Goal: Check status: Check status

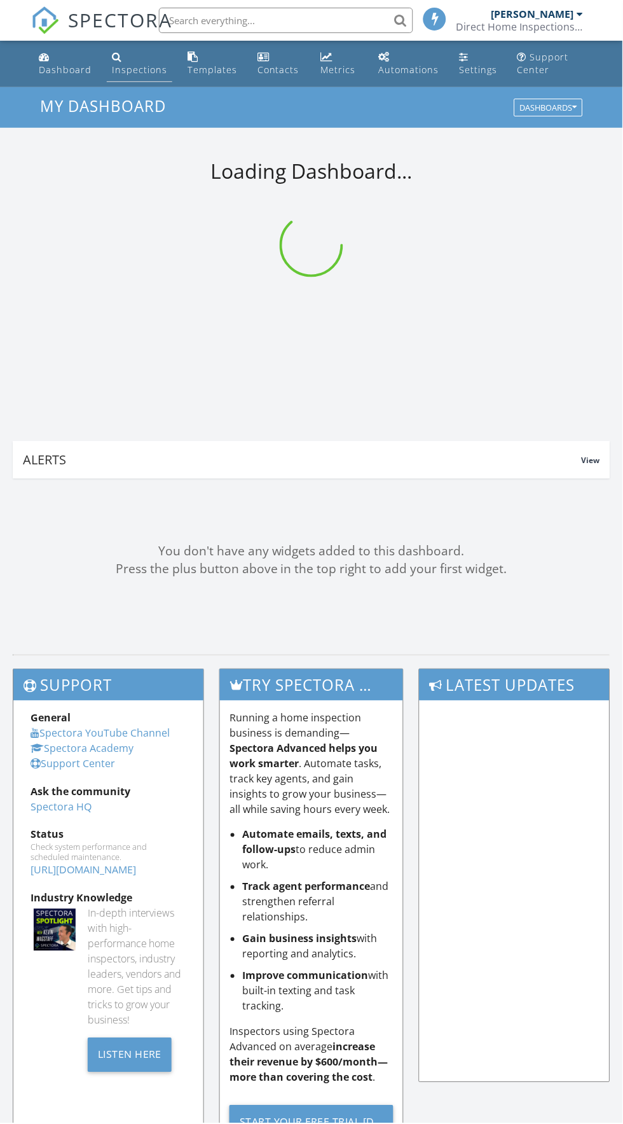
click at [131, 62] on link "Inspections" at bounding box center [139, 64] width 65 height 36
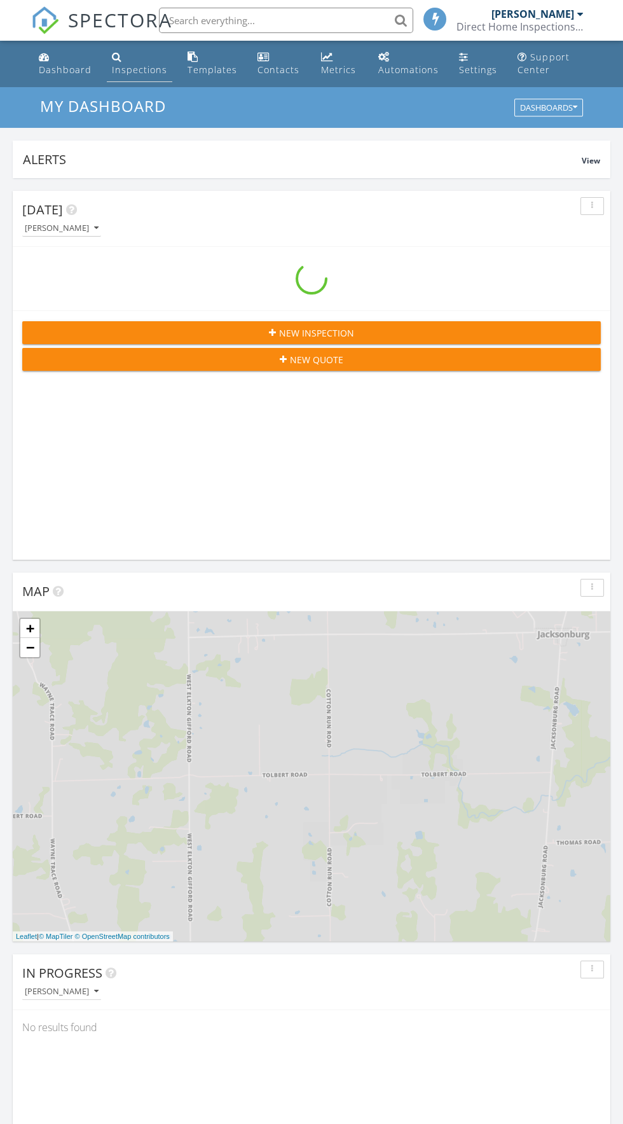
scroll to position [2175, 623]
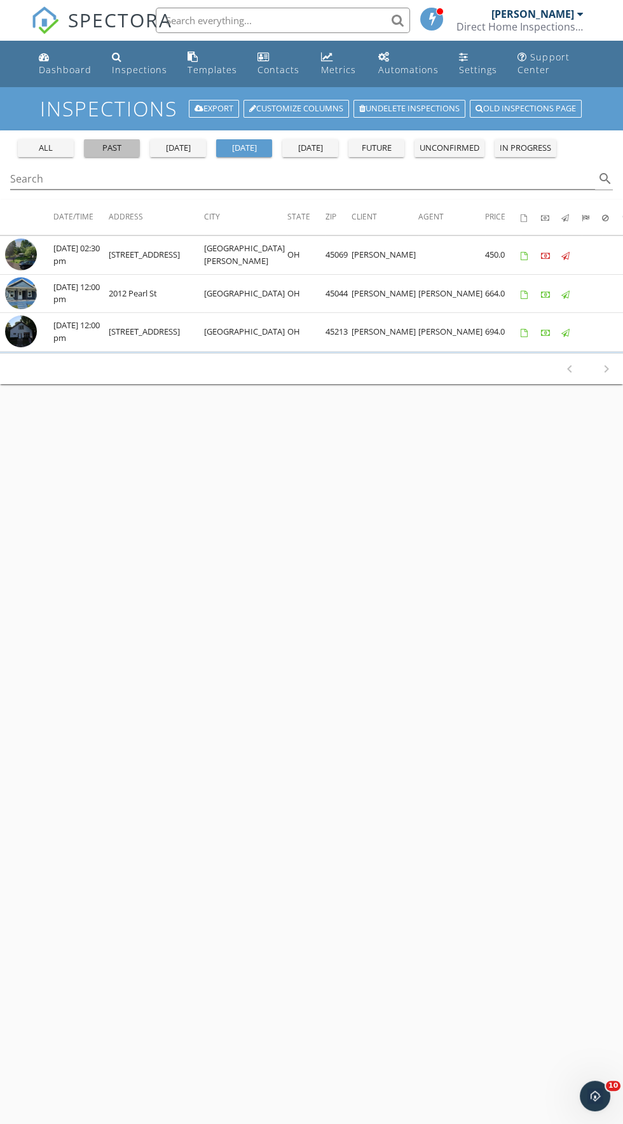
click at [120, 153] on div "past" at bounding box center [112, 148] width 46 height 13
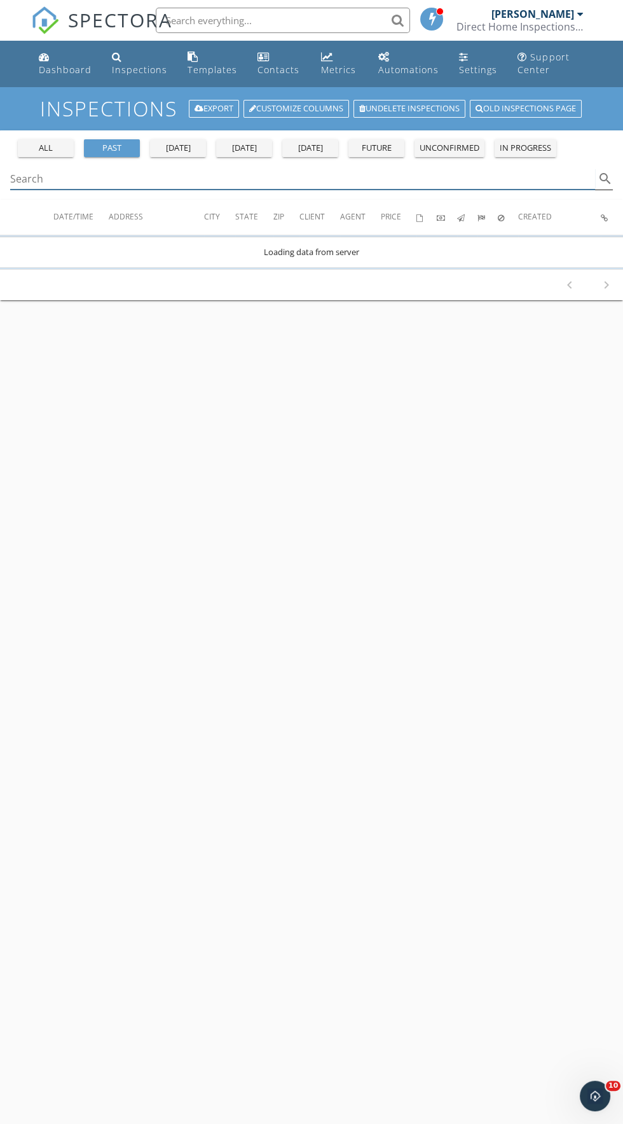
click at [289, 183] on input "Search" at bounding box center [302, 179] width 585 height 21
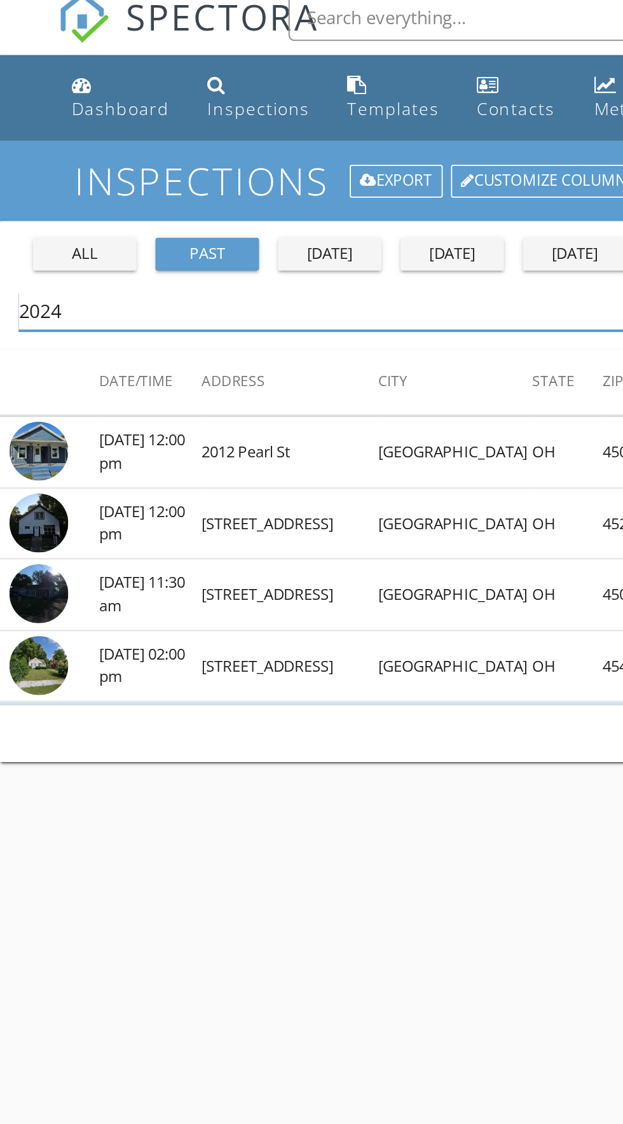
click at [59, 174] on input "2024" at bounding box center [302, 179] width 585 height 21
type input "2"
click at [111, 142] on div "past" at bounding box center [112, 148] width 46 height 13
click at [63, 178] on input "2024" at bounding box center [302, 179] width 585 height 21
click at [81, 177] on input "2024" at bounding box center [302, 179] width 585 height 21
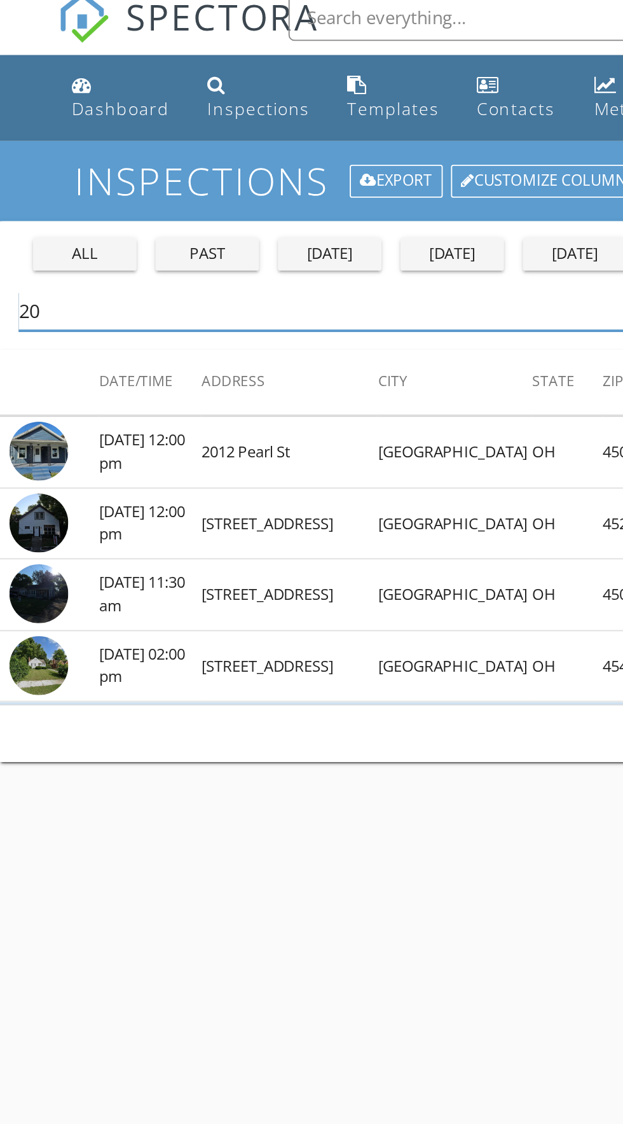
type input "2"
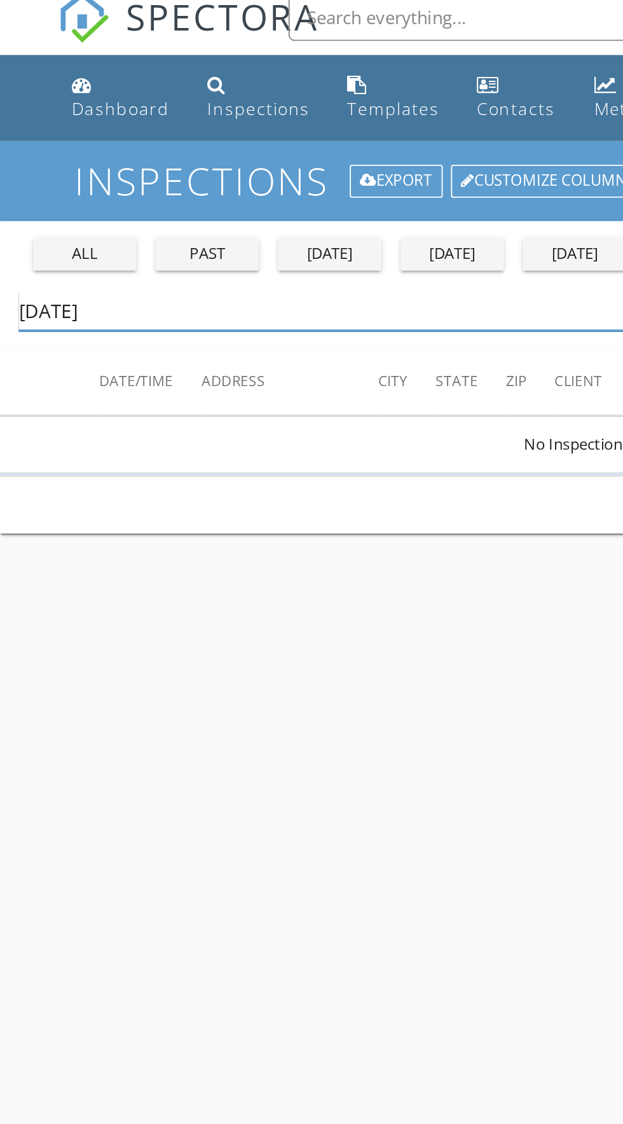
click at [38, 174] on input "10/10/2024" at bounding box center [302, 179] width 585 height 21
click at [30, 143] on div "all" at bounding box center [46, 148] width 46 height 13
click at [44, 171] on input "/2024" at bounding box center [302, 179] width 585 height 21
type input "/"
type input "2024"
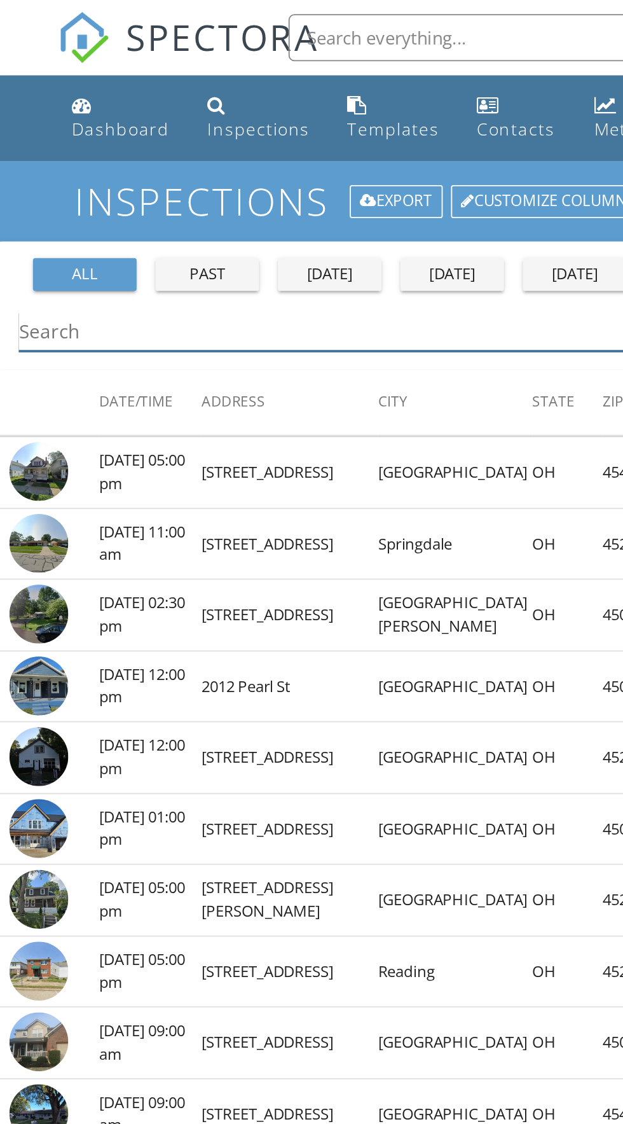
click at [135, 173] on input "Search" at bounding box center [302, 179] width 585 height 21
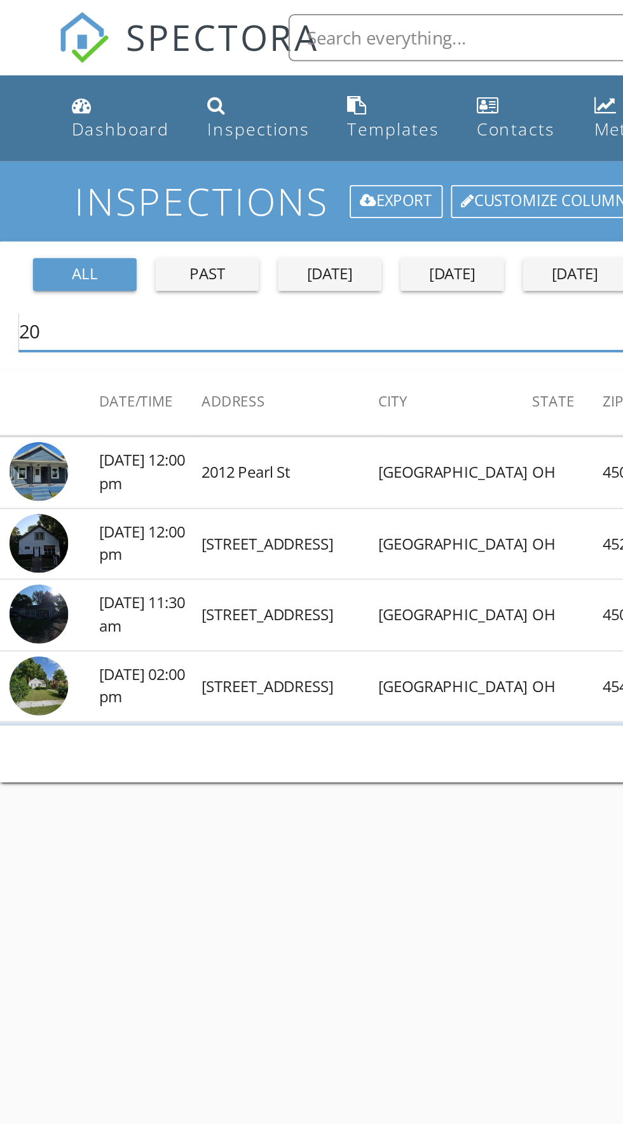
type input "2"
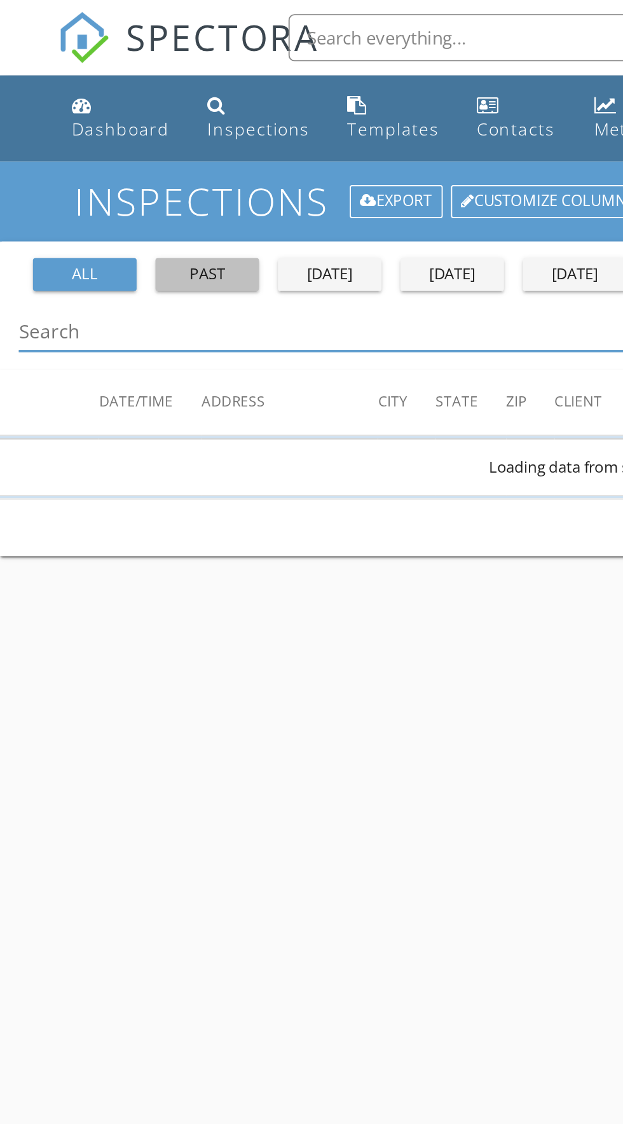
click at [100, 151] on div "past" at bounding box center [112, 148] width 46 height 13
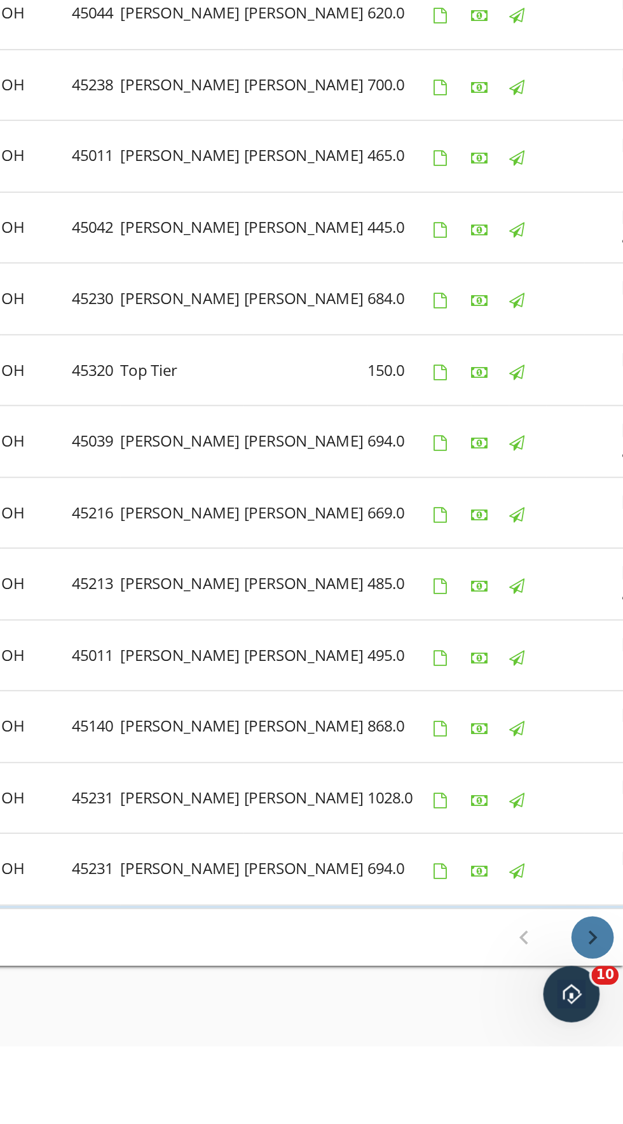
click at [603, 1059] on button "chevron_right" at bounding box center [606, 1065] width 23 height 23
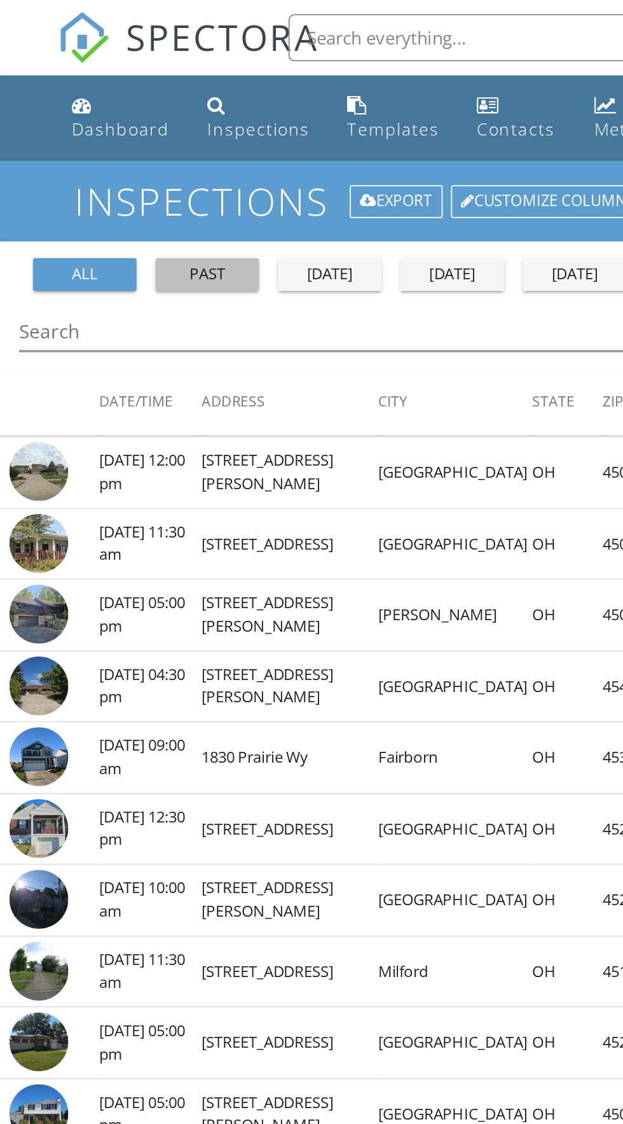
click at [115, 147] on div "past" at bounding box center [112, 148] width 46 height 13
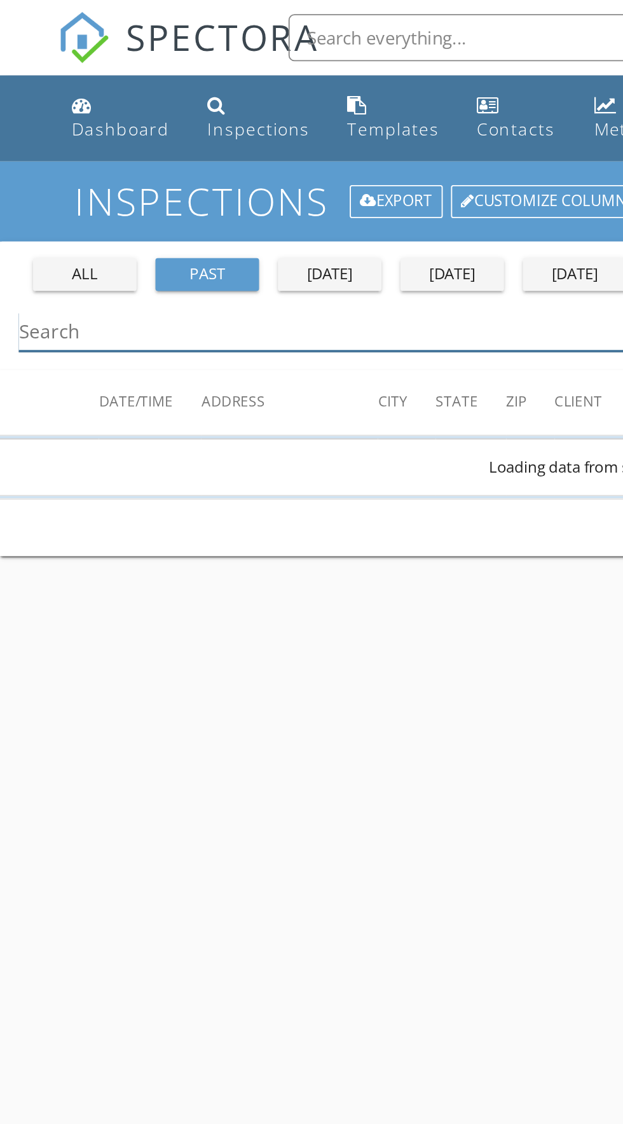
click at [191, 189] on div "Search search" at bounding box center [311, 179] width 603 height 21
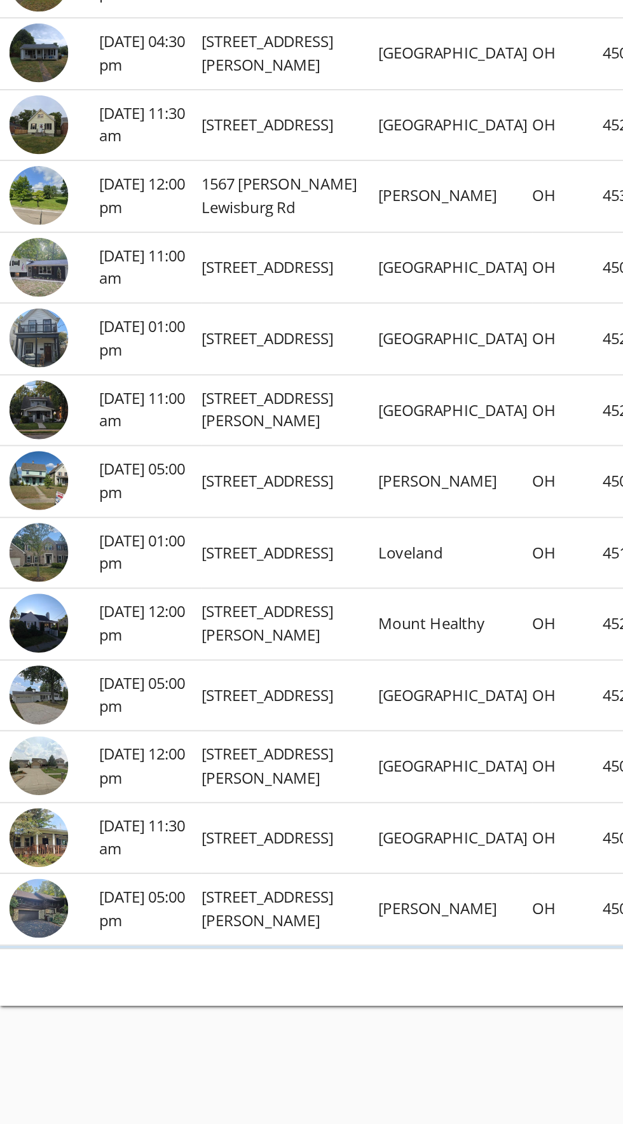
scroll to position [184, 0]
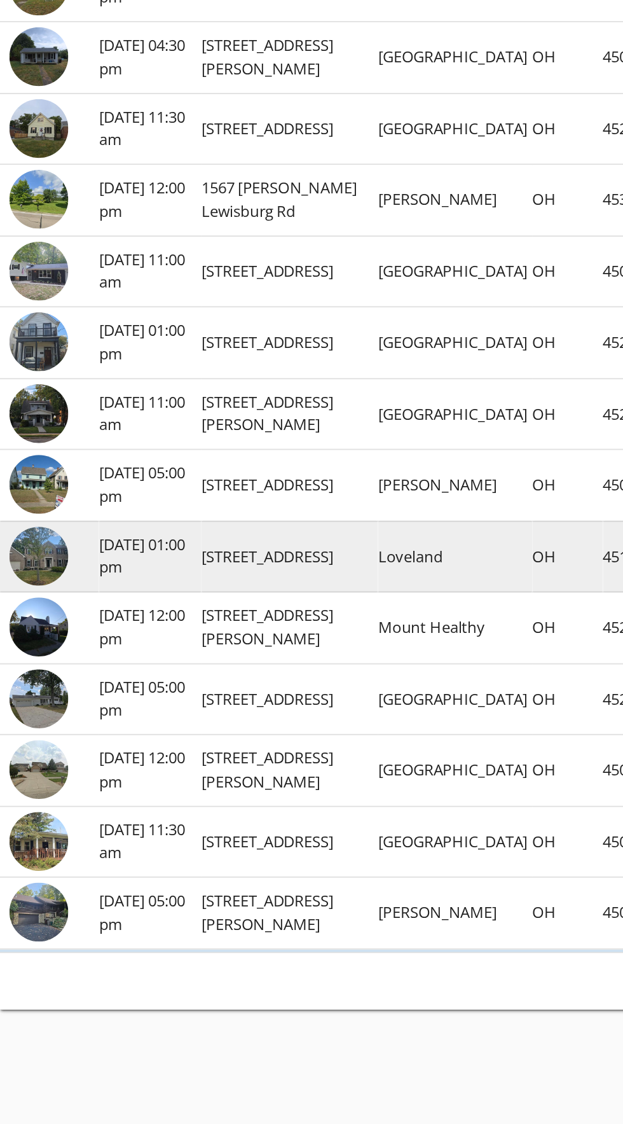
click at [26, 799] on img at bounding box center [21, 815] width 32 height 32
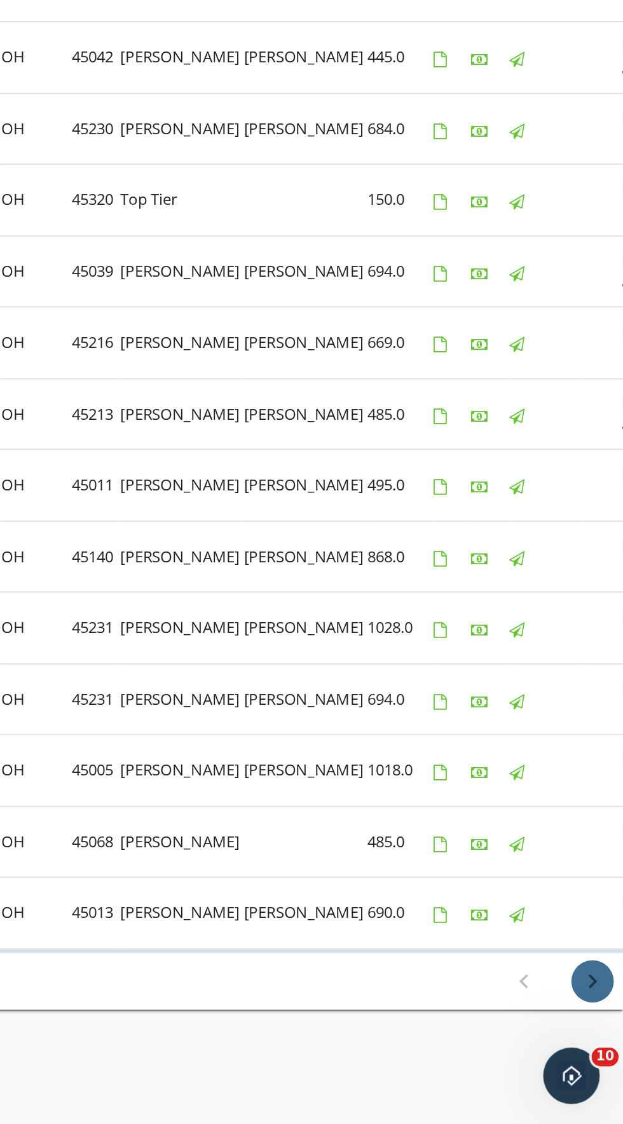
click at [615, 1037] on div "chevron_right" at bounding box center [606, 1044] width 23 height 15
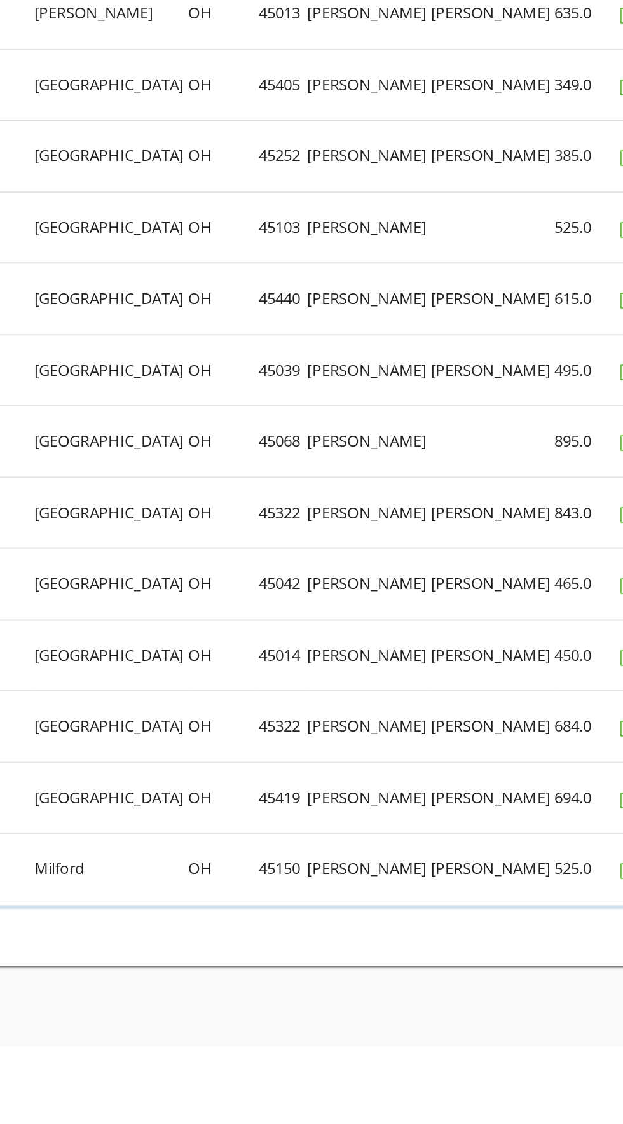
scroll to position [150, 0]
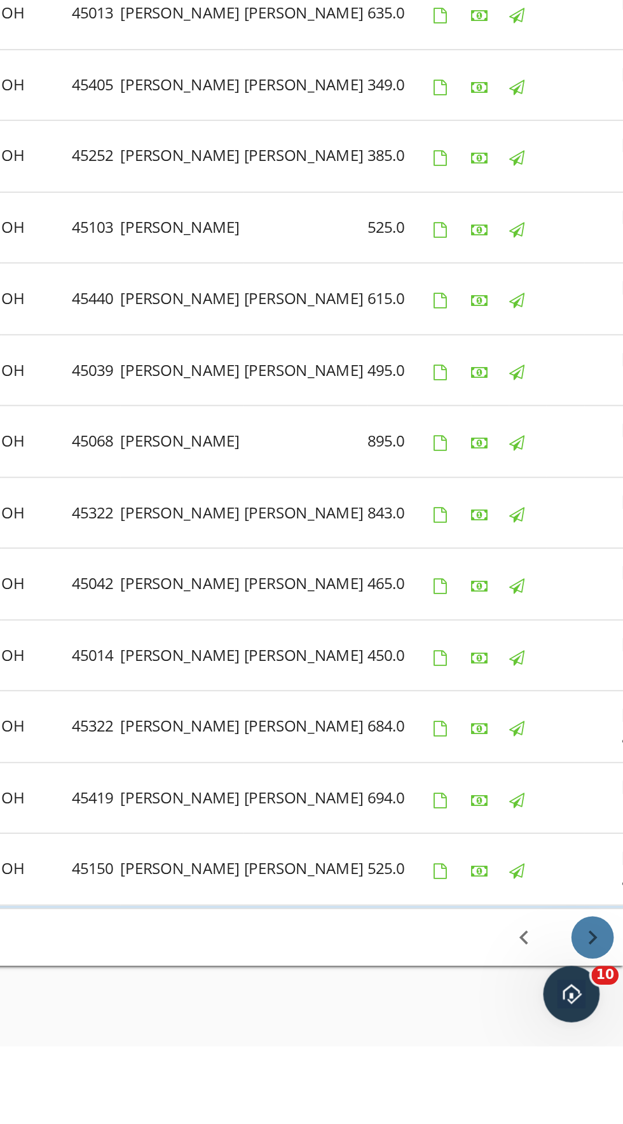
click at [599, 1058] on icon "chevron_right" at bounding box center [606, 1065] width 15 height 15
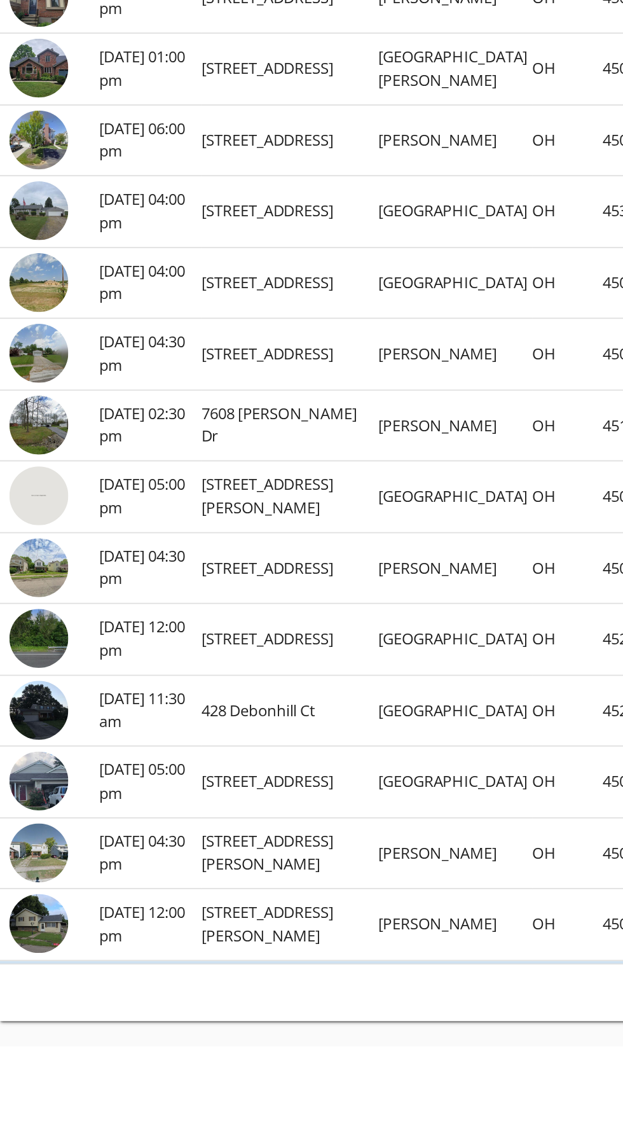
scroll to position [121, 0]
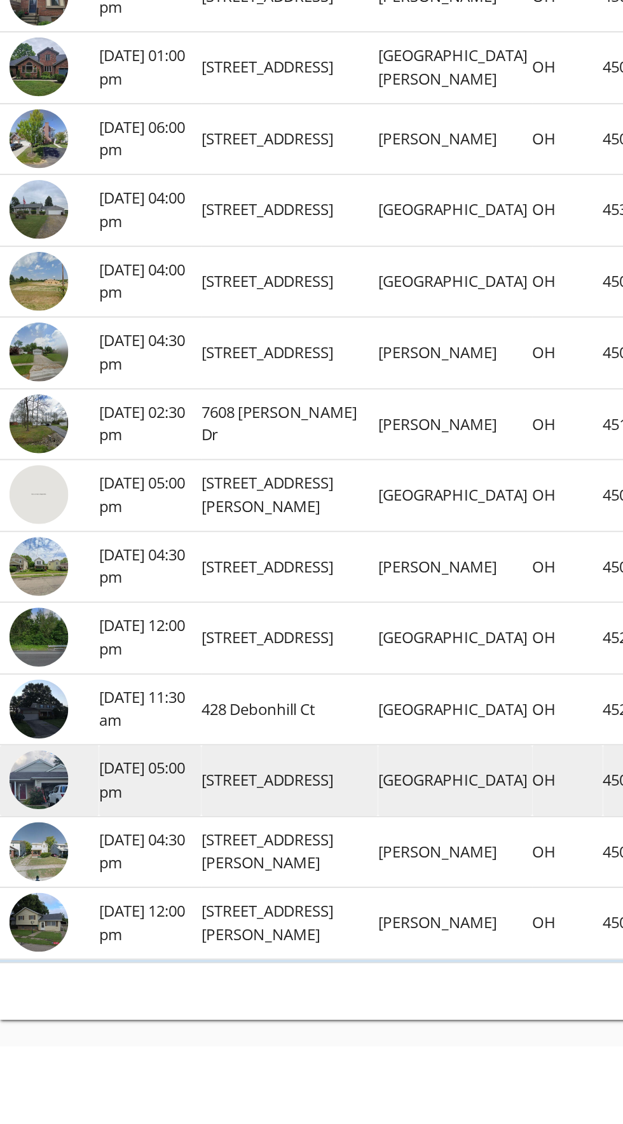
click at [20, 967] on img at bounding box center [21, 980] width 32 height 32
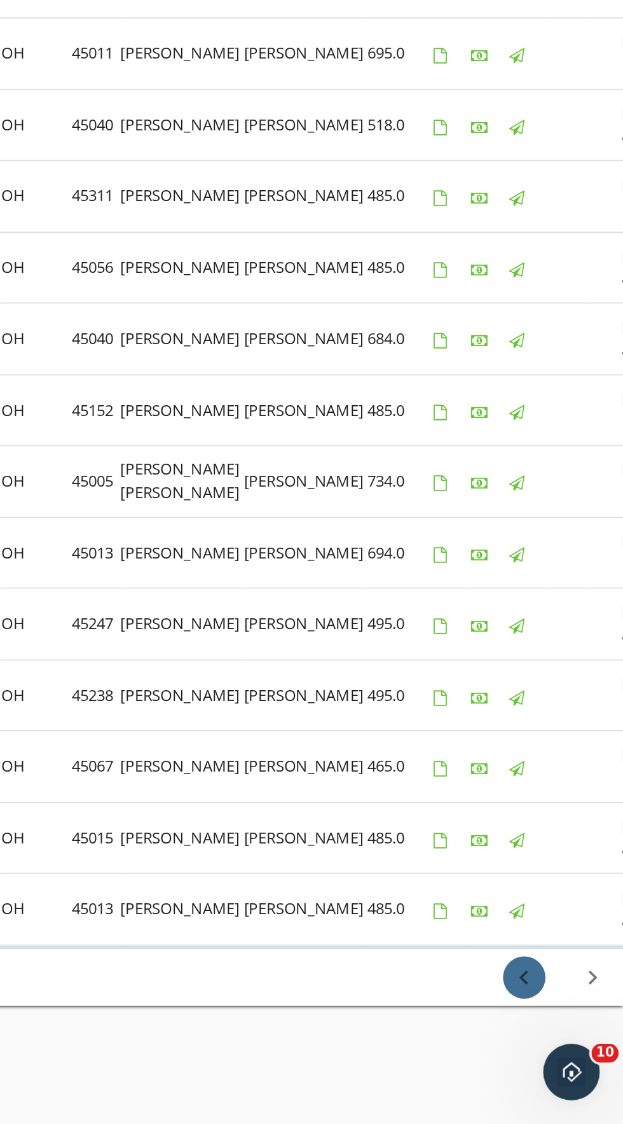
click at [574, 1037] on icon "chevron_left" at bounding box center [569, 1044] width 15 height 15
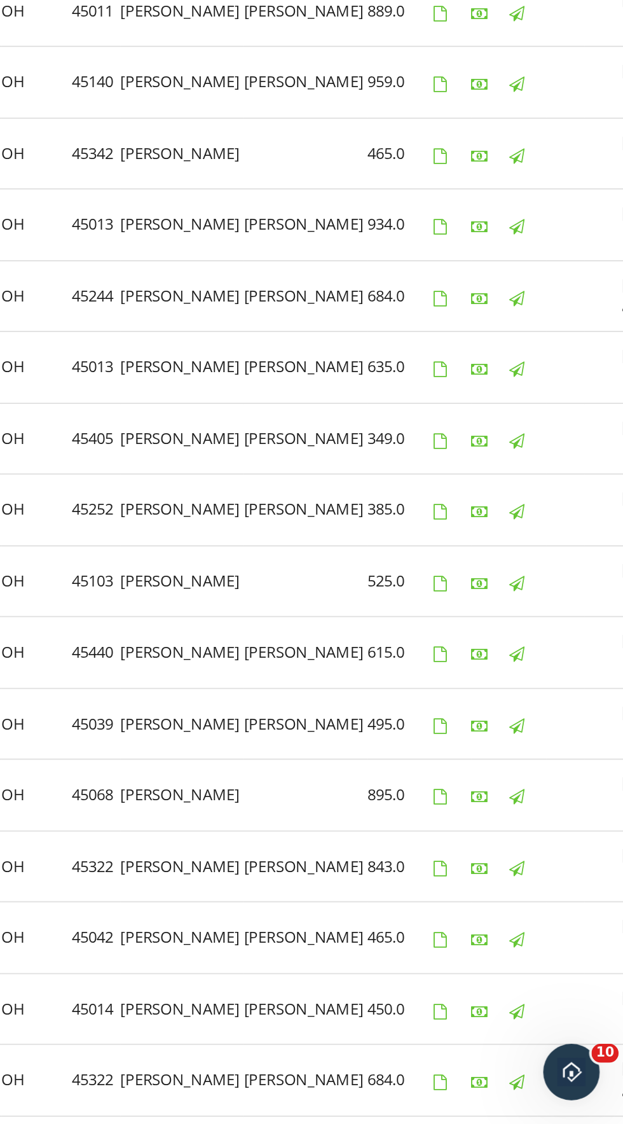
scroll to position [0, 0]
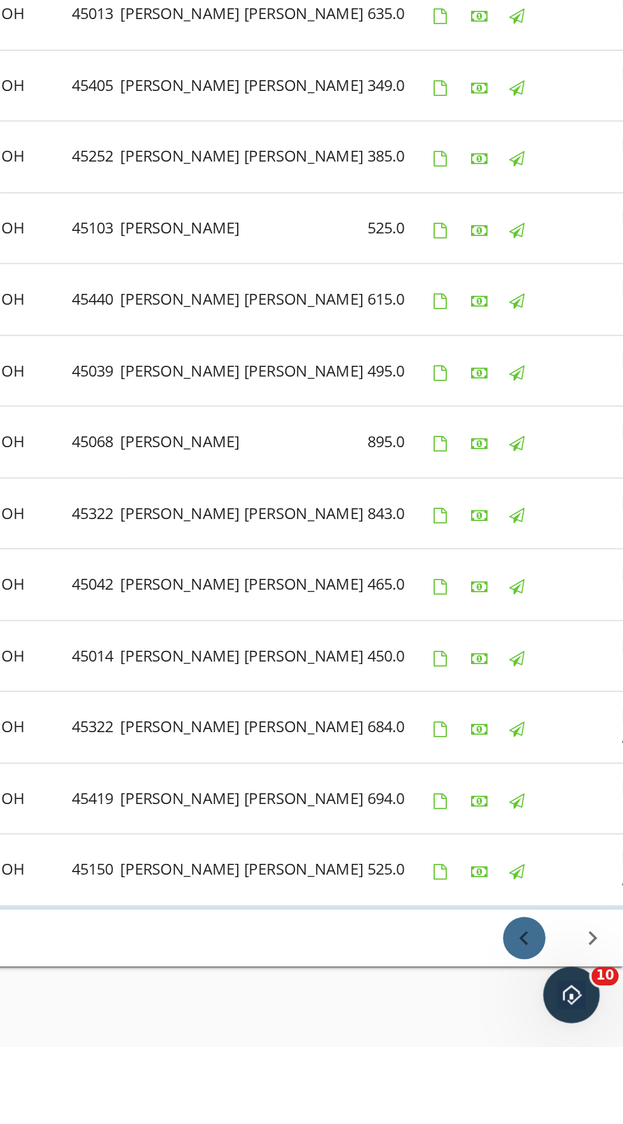
click at [572, 1058] on icon "chevron_left" at bounding box center [569, 1065] width 15 height 15
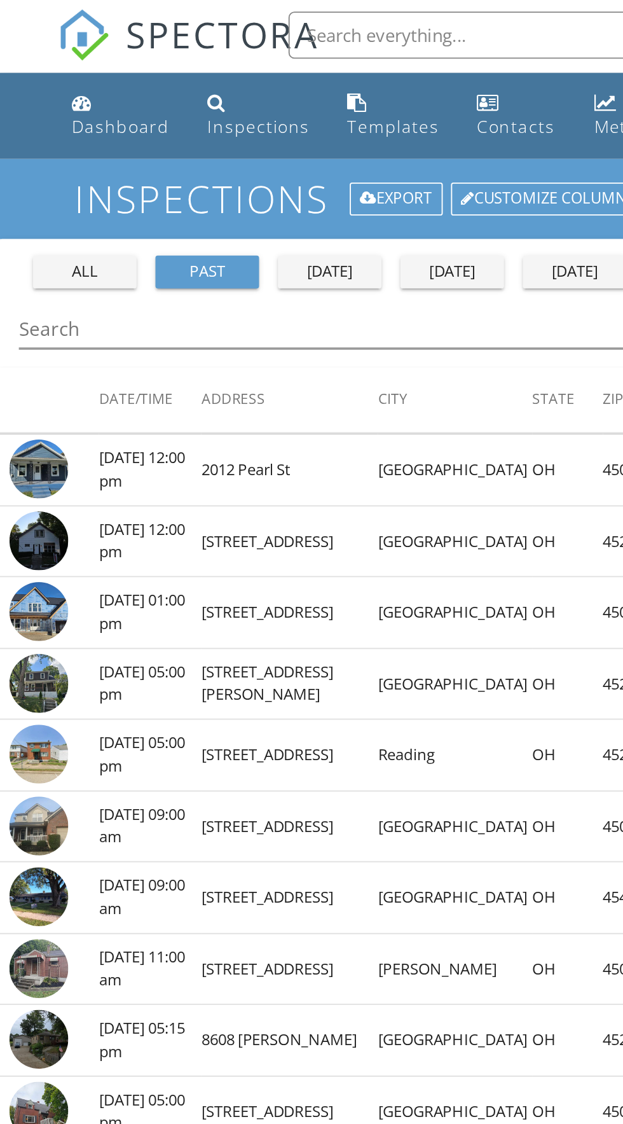
scroll to position [1, 0]
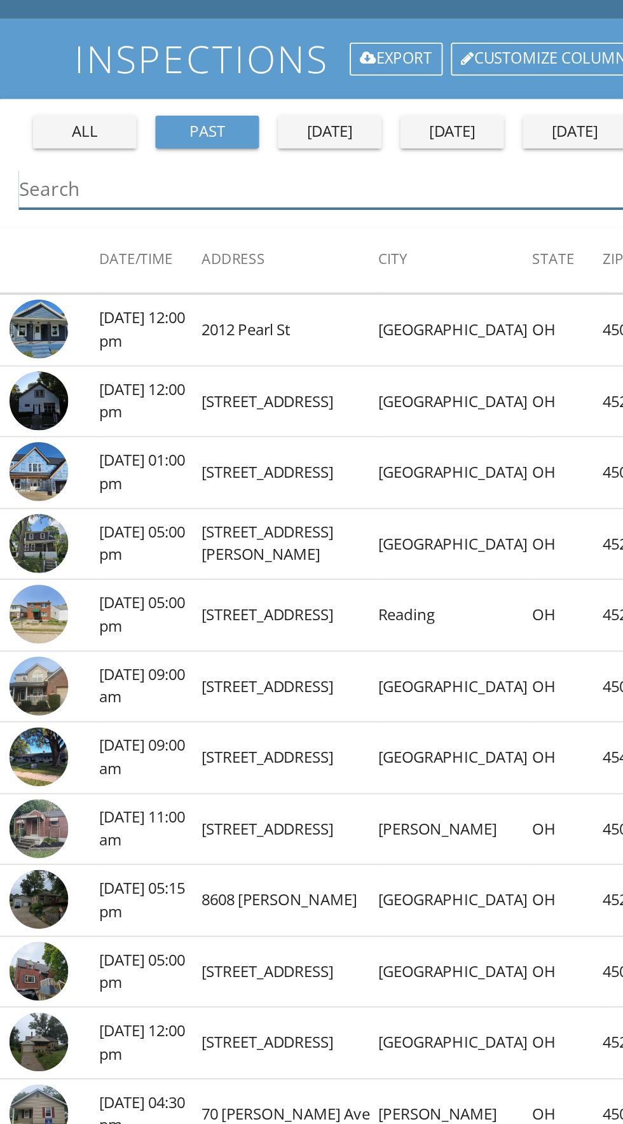
click at [28, 174] on input "Search" at bounding box center [302, 177] width 585 height 21
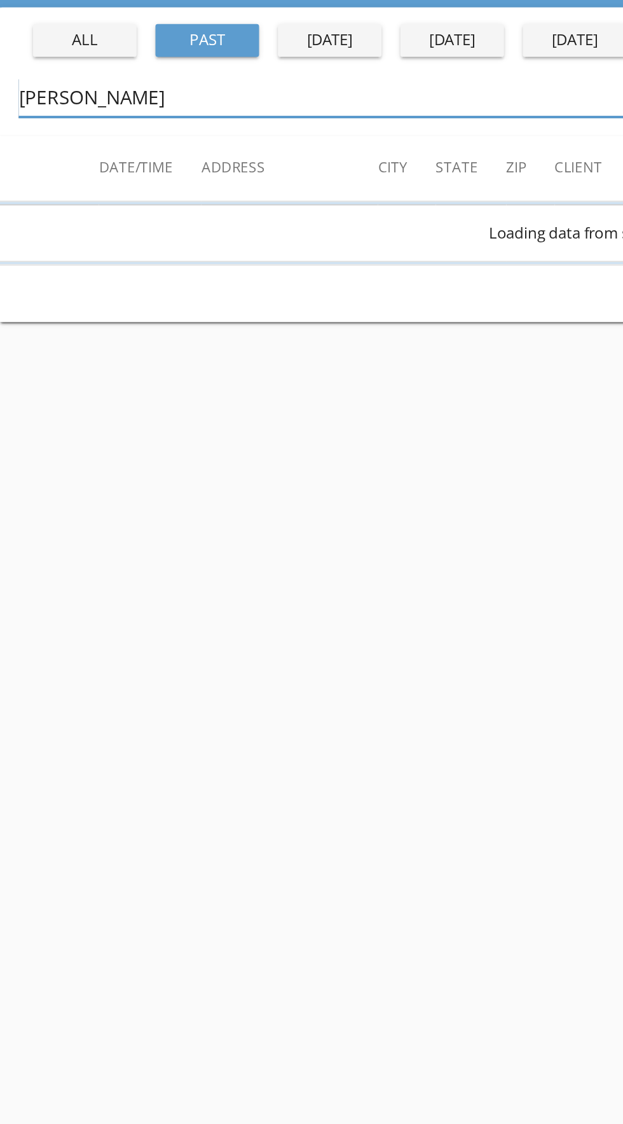
scroll to position [0, 0]
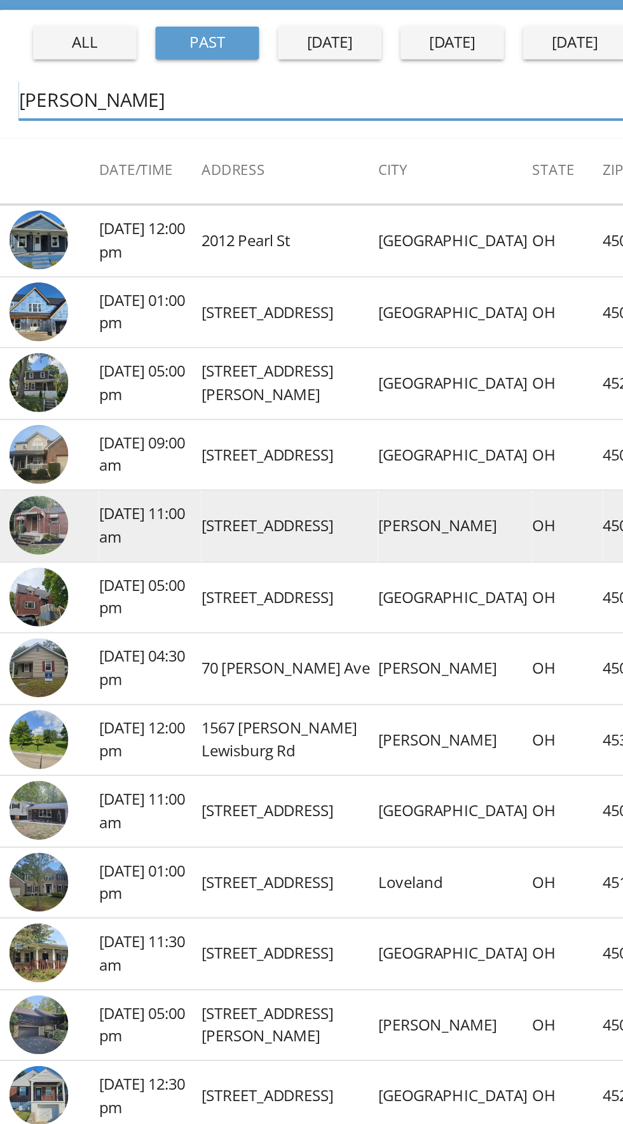
type input "[PERSON_NAME]"
click at [29, 411] on img at bounding box center [21, 408] width 32 height 32
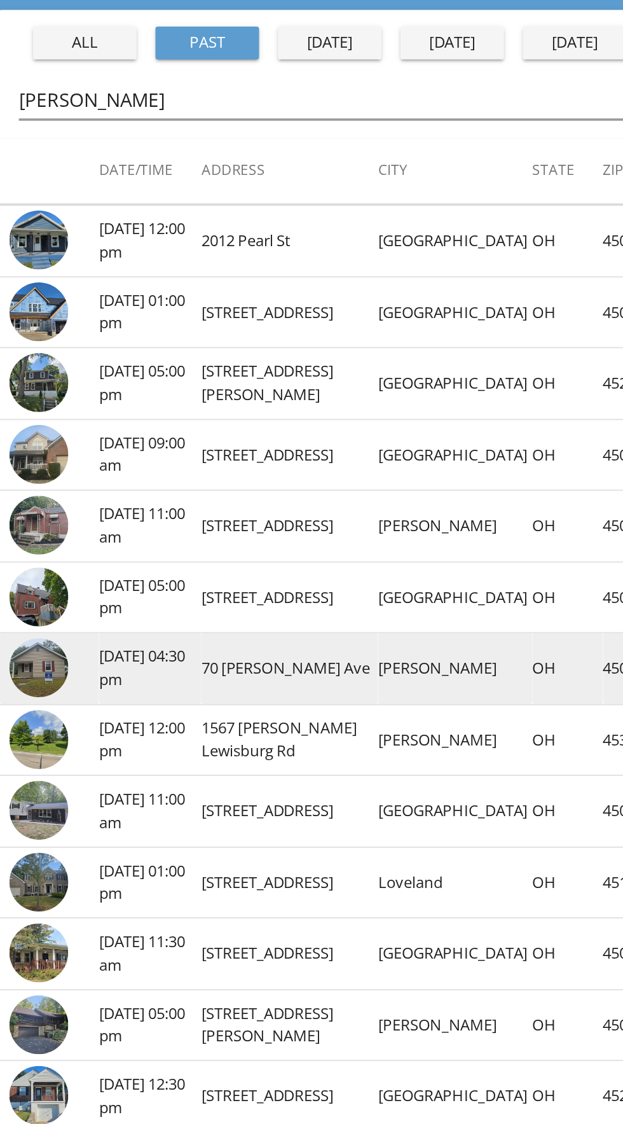
click at [16, 475] on img at bounding box center [21, 485] width 32 height 32
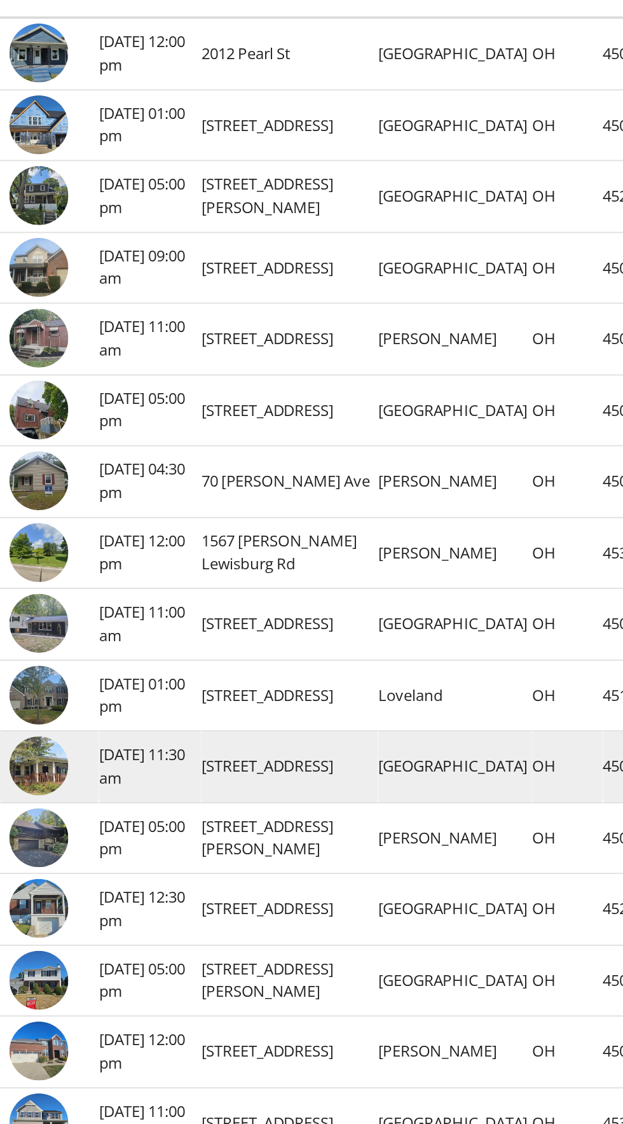
click at [13, 626] on img at bounding box center [21, 639] width 32 height 32
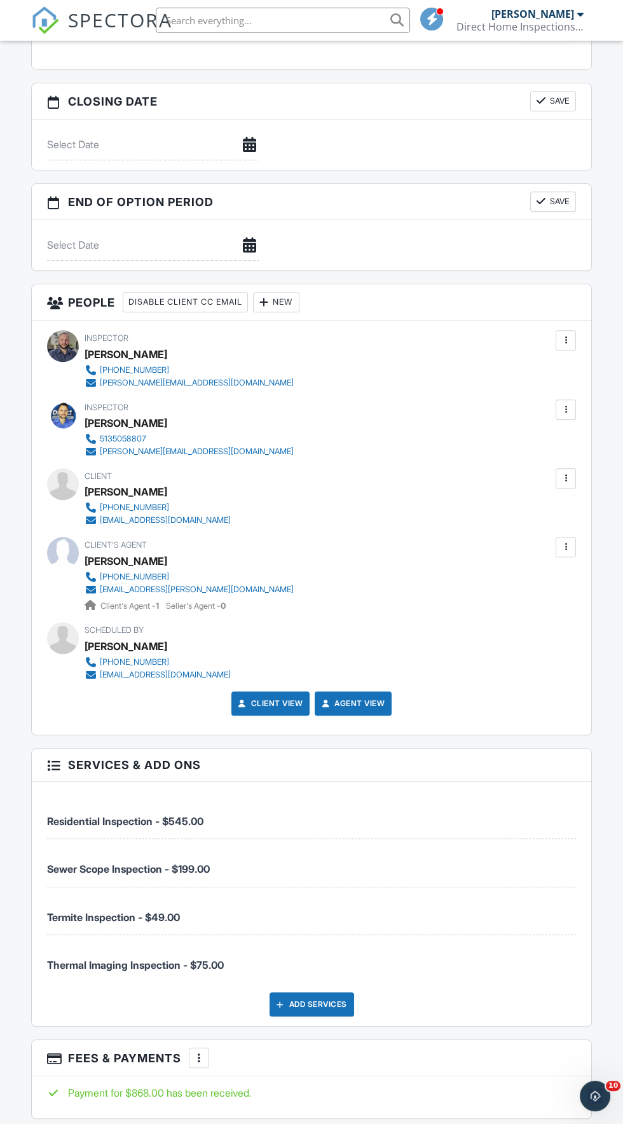
scroll to position [1294, 0]
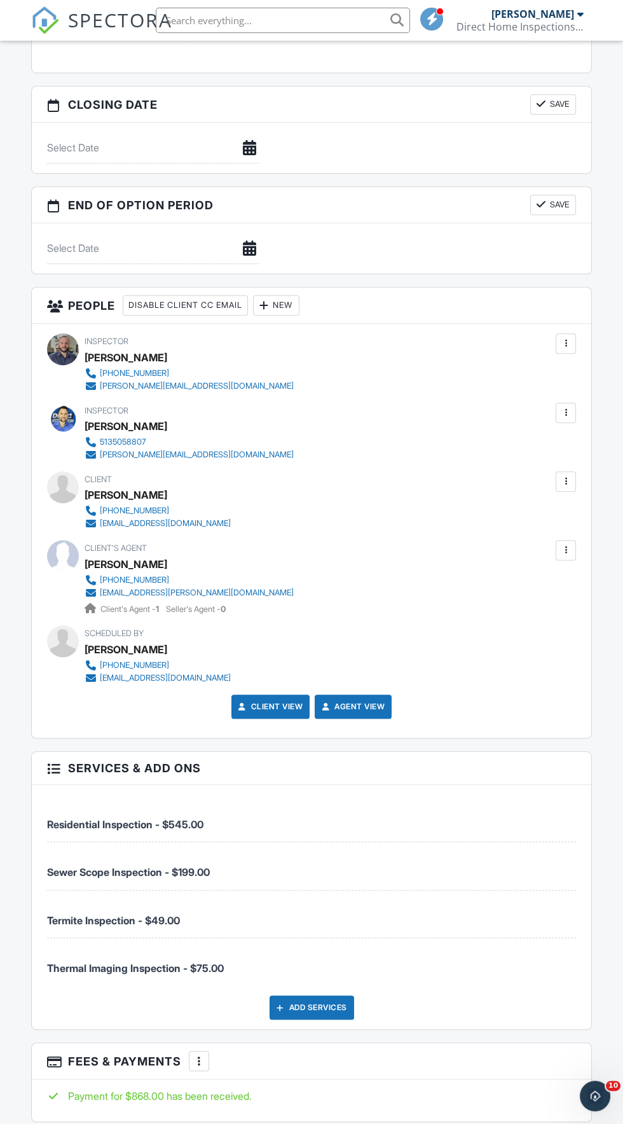
click at [567, 340] on div at bounding box center [566, 343] width 13 height 13
click at [539, 436] on li "Remove" at bounding box center [513, 446] width 112 height 32
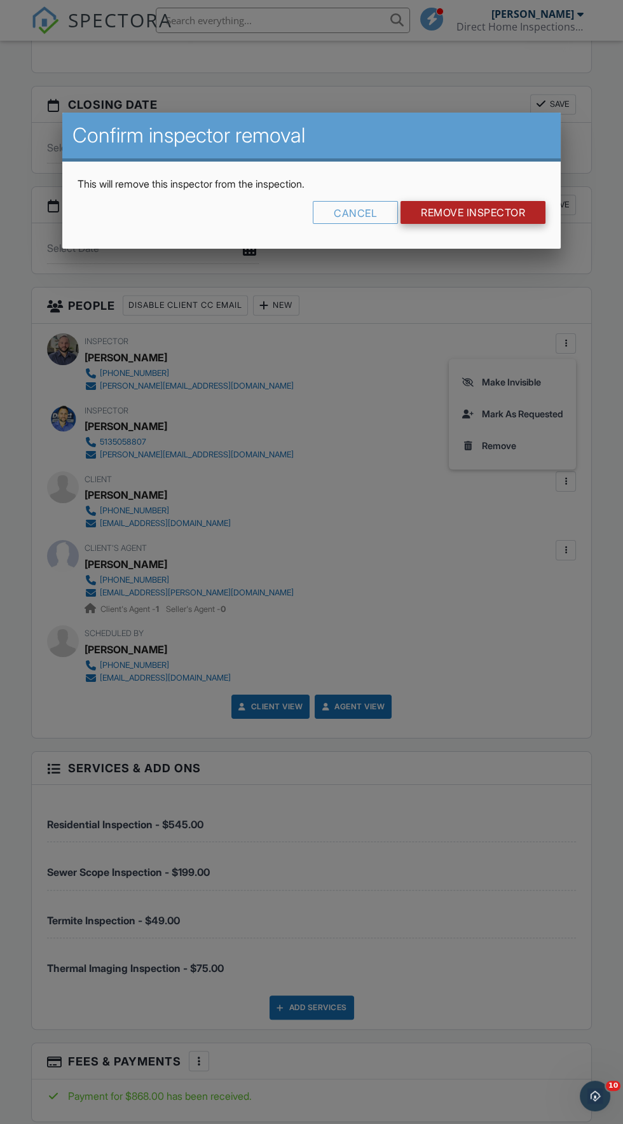
click at [514, 214] on input "Remove Inspector" at bounding box center [473, 212] width 145 height 23
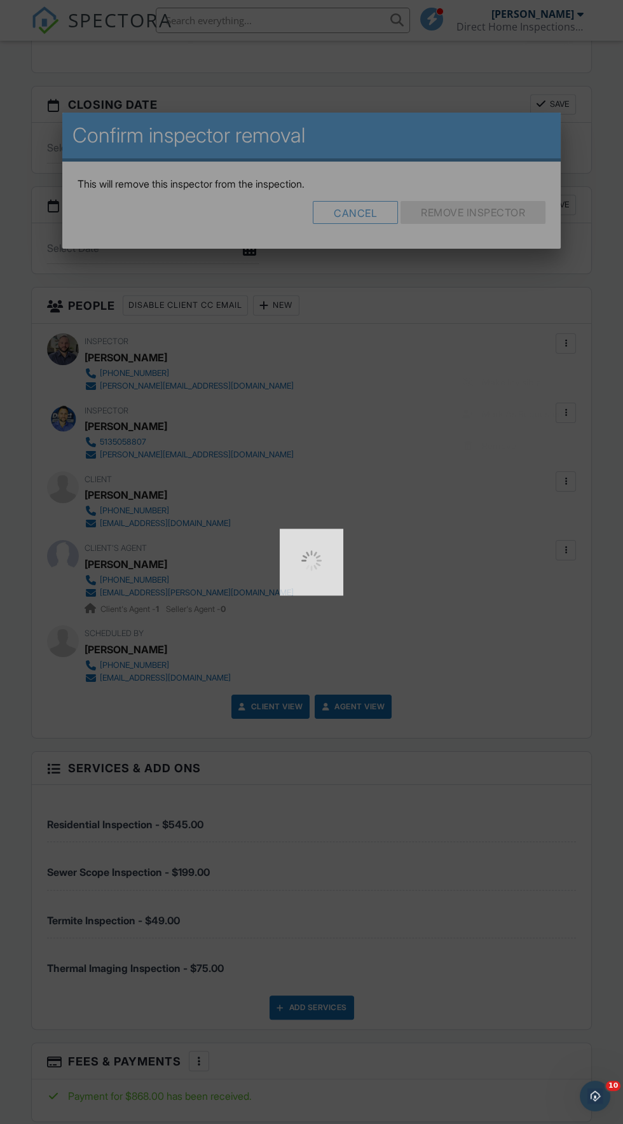
click at [497, 210] on div at bounding box center [311, 562] width 623 height 1124
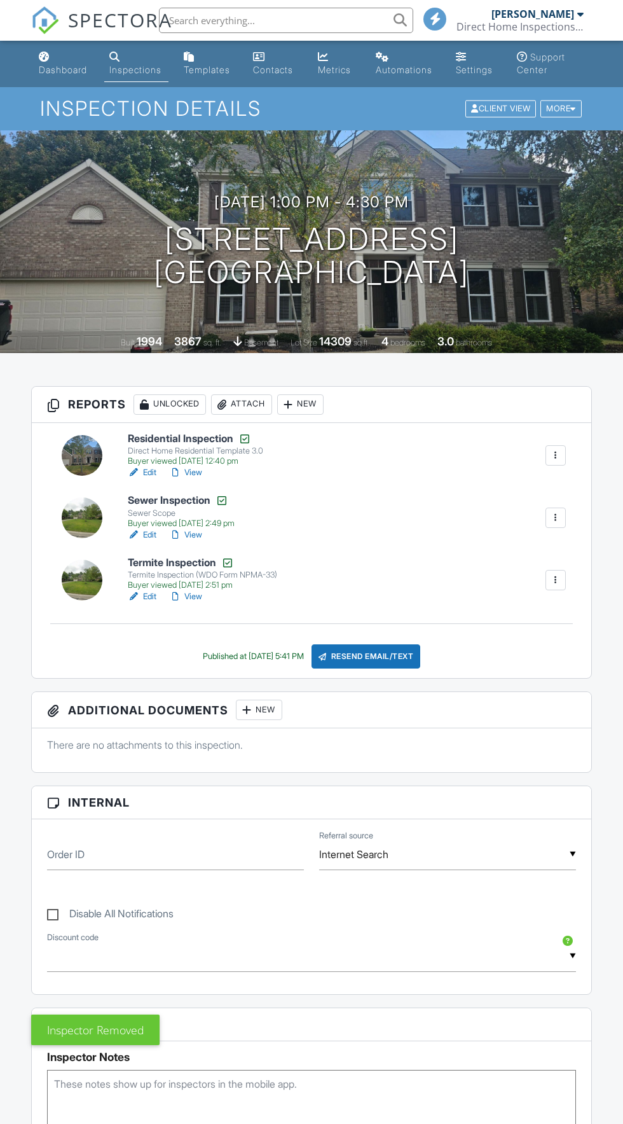
click at [202, 597] on link "View" at bounding box center [185, 596] width 33 height 13
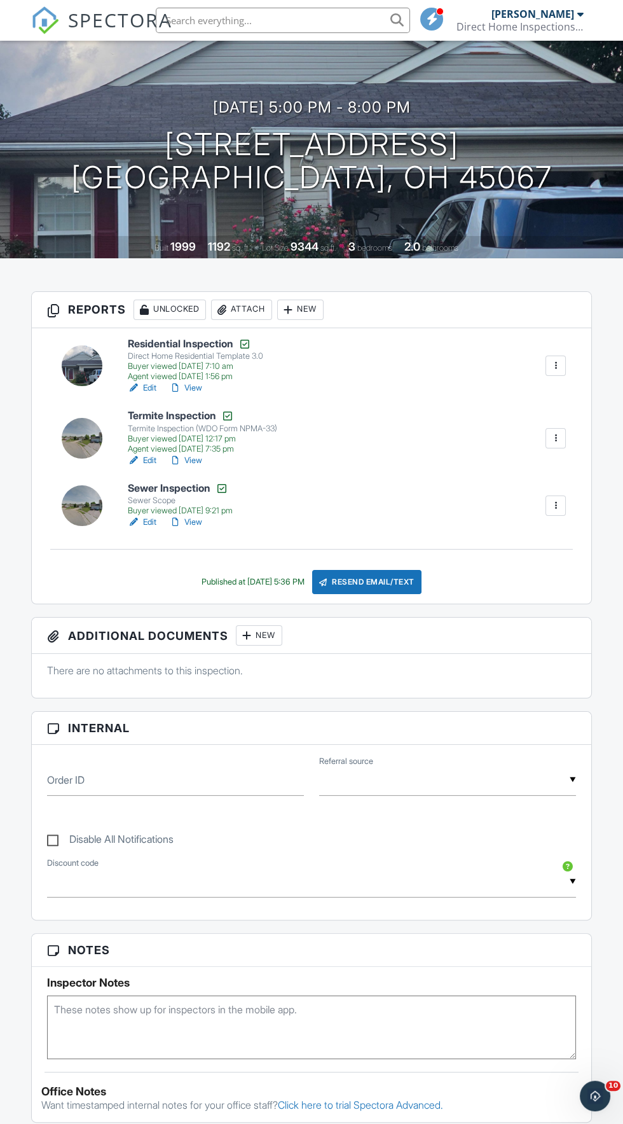
scroll to position [55, 0]
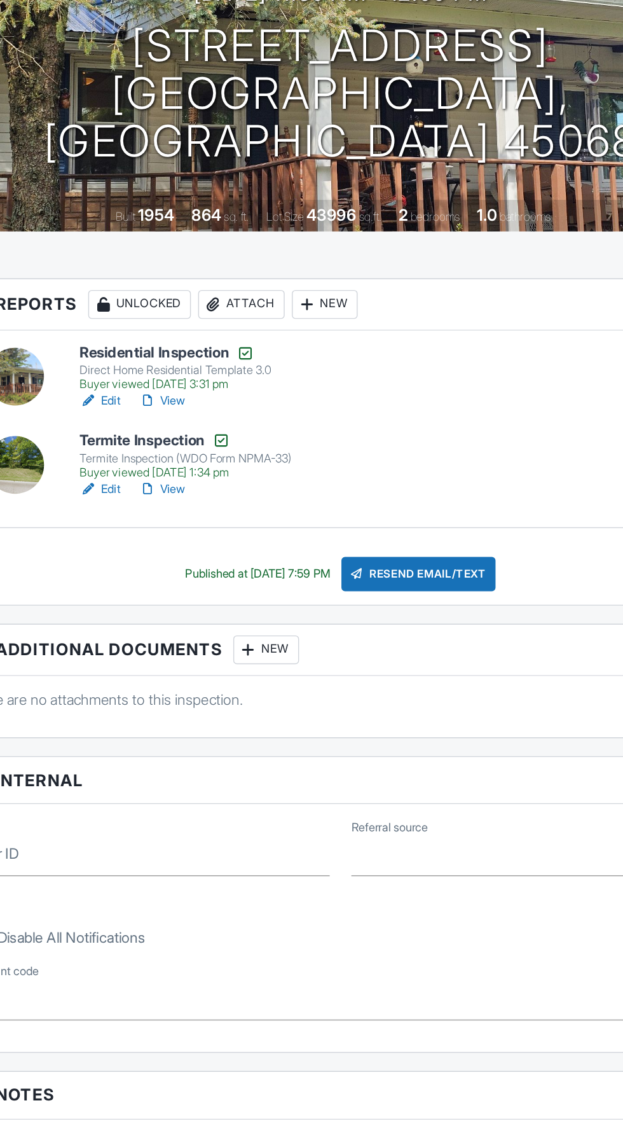
click at [181, 525] on div "Buyer viewed 09/19/2025 1:34 pm" at bounding box center [202, 523] width 149 height 10
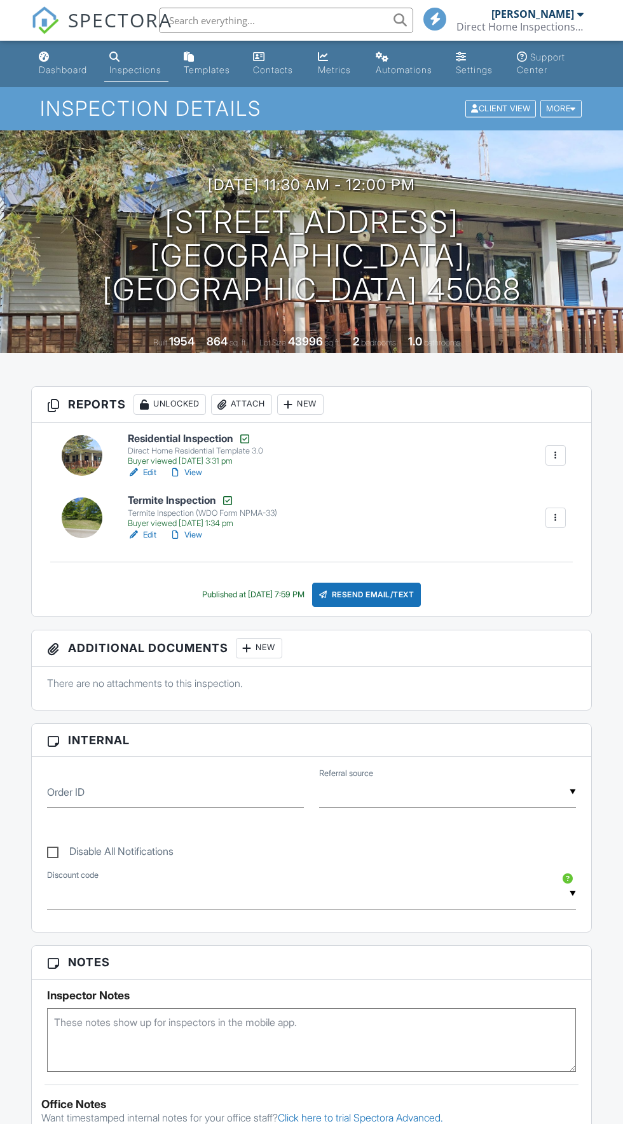
click at [199, 537] on link "View" at bounding box center [185, 534] width 33 height 13
